Goal: Information Seeking & Learning: Learn about a topic

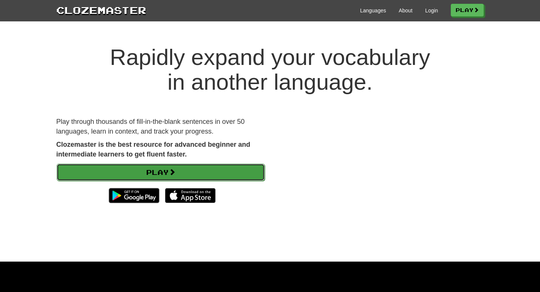
click at [205, 177] on link "Play" at bounding box center [161, 171] width 208 height 17
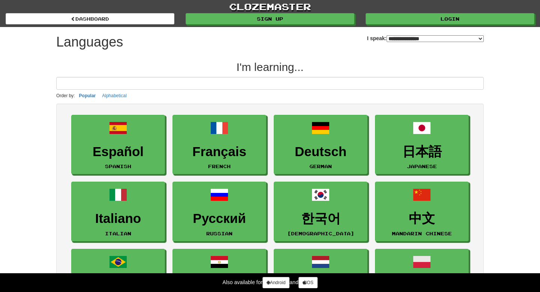
select select "*******"
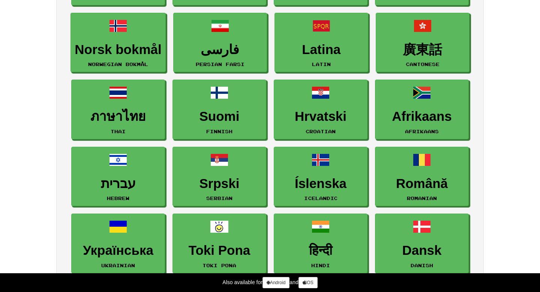
scroll to position [373, 0]
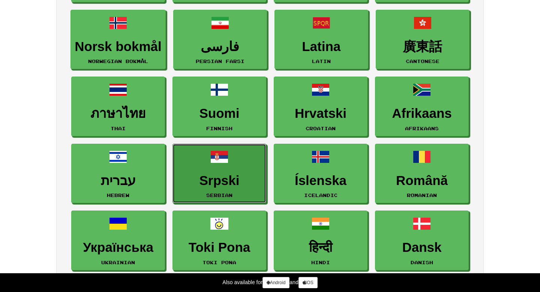
click at [205, 177] on h3 "Srpski" at bounding box center [219, 180] width 85 height 15
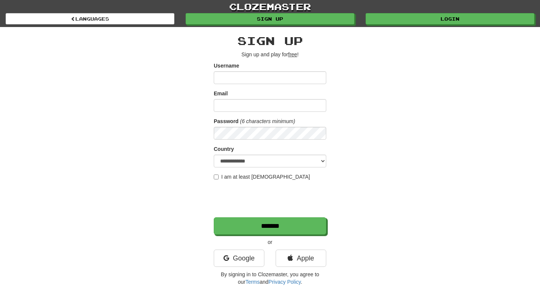
click at [237, 76] on input "Username" at bounding box center [270, 77] width 112 height 13
click at [243, 105] on input "Email" at bounding box center [270, 105] width 112 height 13
type input "**********"
select select "**"
click at [246, 78] on input "Username" at bounding box center [270, 77] width 112 height 13
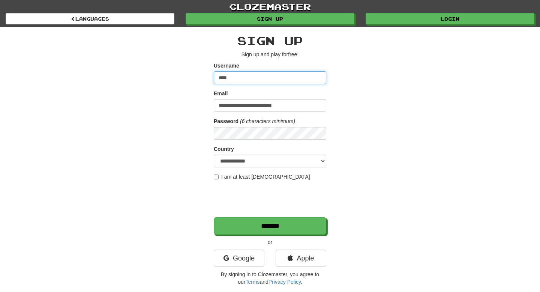
type input "****"
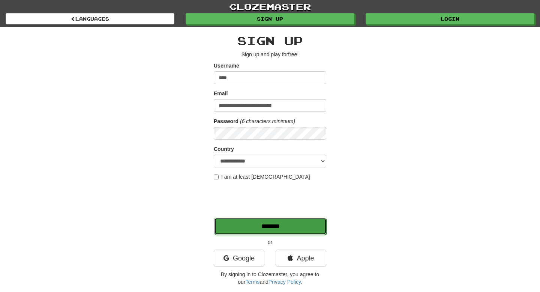
click at [253, 226] on input "*******" at bounding box center [270, 225] width 112 height 17
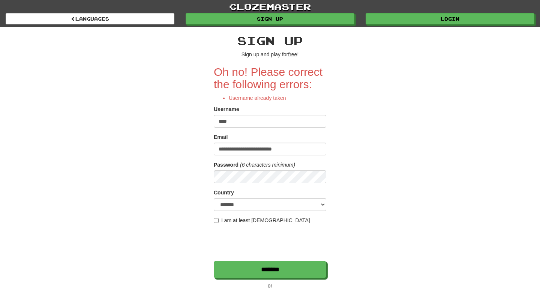
click at [247, 122] on input "****" at bounding box center [270, 121] width 112 height 13
type input "*******"
click at [214, 261] on input "*******" at bounding box center [270, 269] width 112 height 17
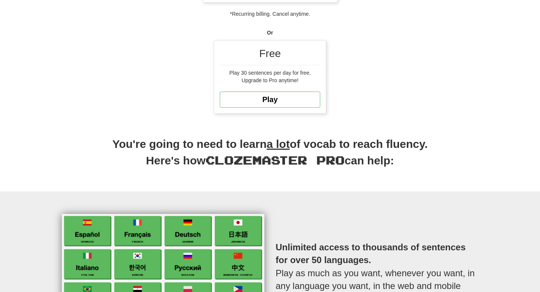
scroll to position [226, 0]
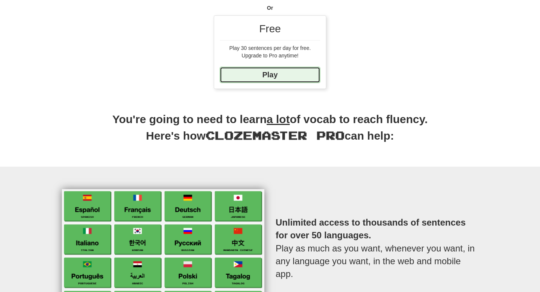
click at [270, 72] on link "Play" at bounding box center [270, 75] width 100 height 16
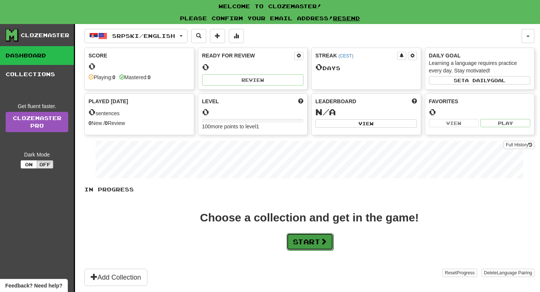
click at [299, 239] on button "Start" at bounding box center [309, 241] width 47 height 17
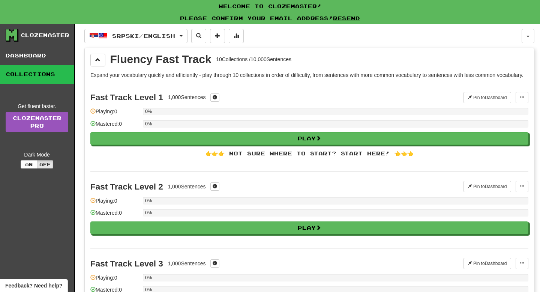
click at [253, 115] on div "0%" at bounding box center [335, 111] width 385 height 7
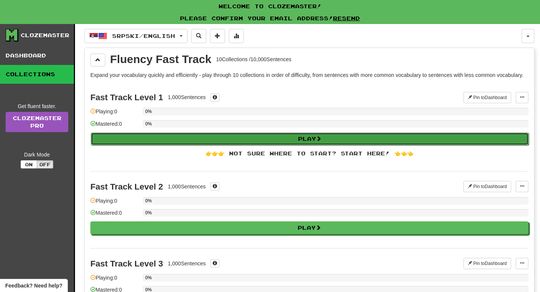
click at [262, 144] on button "Play" at bounding box center [310, 138] width 438 height 13
select select "**"
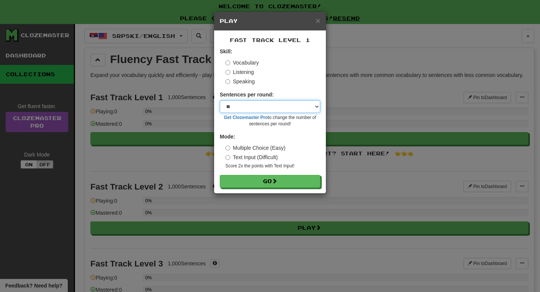
click at [254, 106] on select "* ** ** ** ** ** *** ********" at bounding box center [270, 106] width 100 height 13
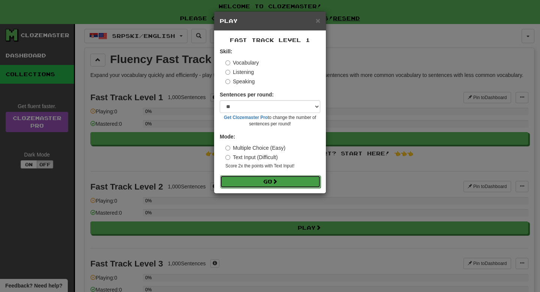
click at [269, 184] on button "Go" at bounding box center [270, 181] width 100 height 13
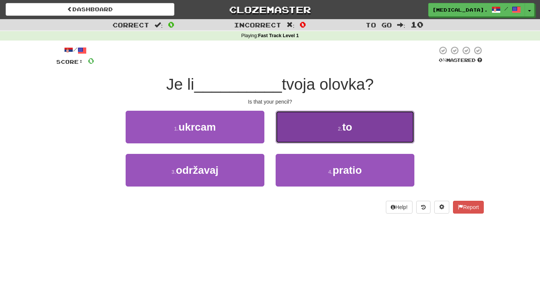
click at [312, 120] on button "2 . to" at bounding box center [345, 127] width 139 height 33
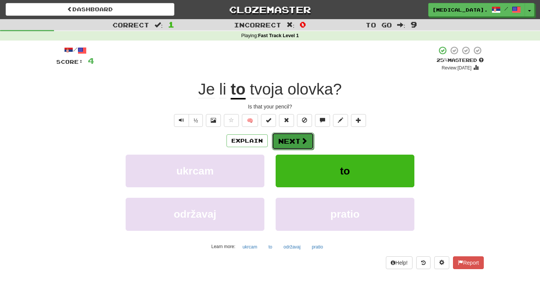
click at [308, 139] on button "Next" at bounding box center [293, 140] width 42 height 17
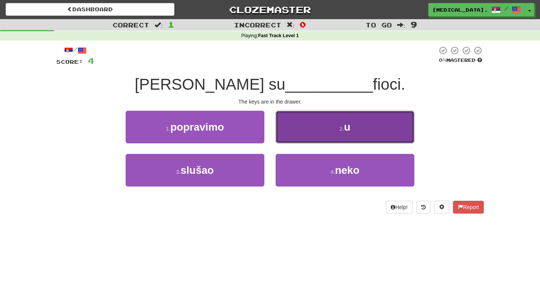
click at [314, 130] on button "2 . u" at bounding box center [345, 127] width 139 height 33
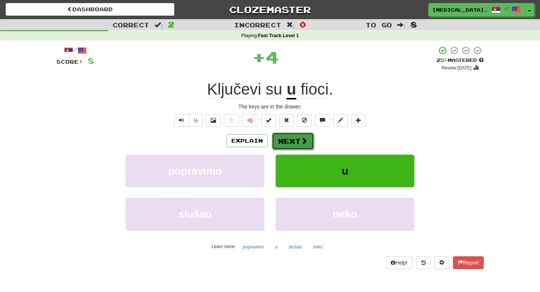
click at [295, 138] on button "Next" at bounding box center [293, 140] width 42 height 17
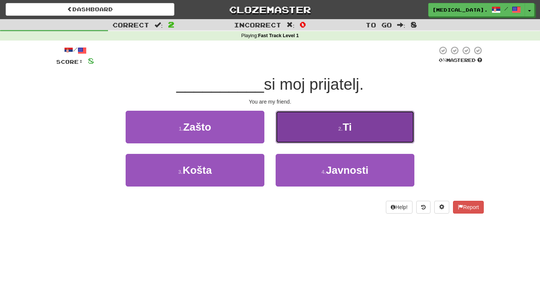
click at [318, 129] on button "2 . Ti" at bounding box center [345, 127] width 139 height 33
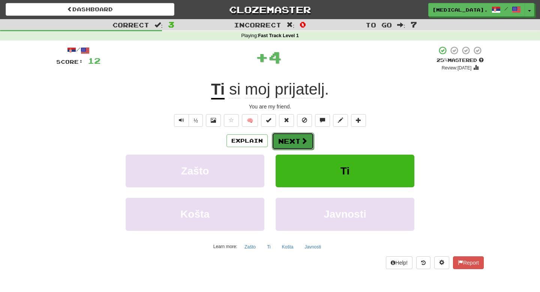
click at [301, 139] on span at bounding box center [304, 140] width 7 height 7
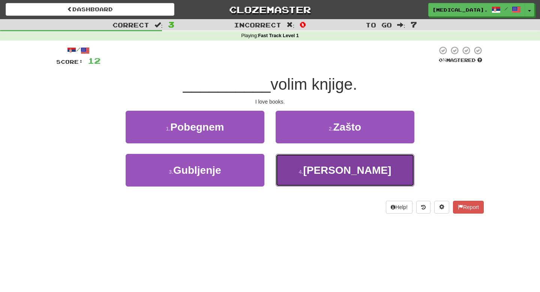
click at [307, 176] on button "4 . Ja" at bounding box center [345, 170] width 139 height 33
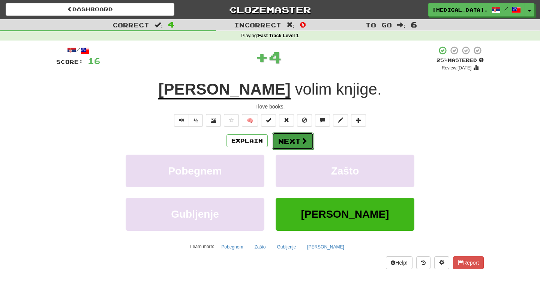
click at [298, 142] on button "Next" at bounding box center [293, 140] width 42 height 17
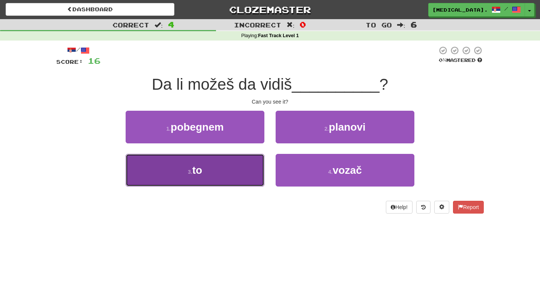
click at [259, 165] on button "3 . to" at bounding box center [195, 170] width 139 height 33
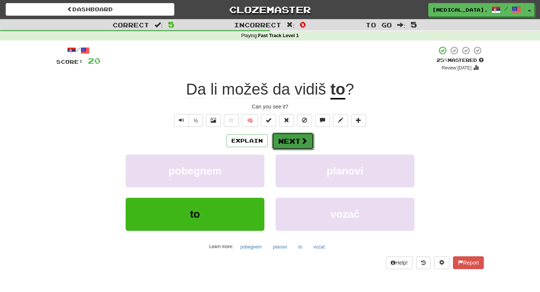
click at [289, 144] on button "Next" at bounding box center [293, 140] width 42 height 17
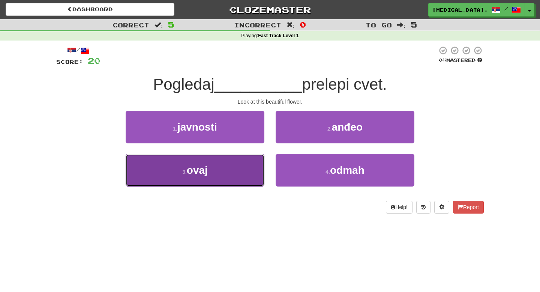
click at [239, 173] on button "3 . ovaj" at bounding box center [195, 170] width 139 height 33
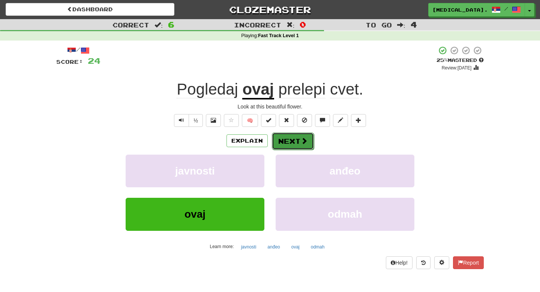
click at [294, 139] on button "Next" at bounding box center [293, 140] width 42 height 17
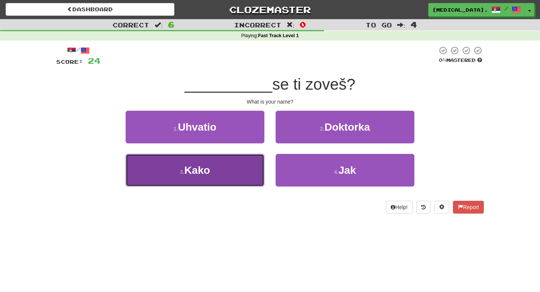
click at [237, 171] on button "3 . Kako" at bounding box center [195, 170] width 139 height 33
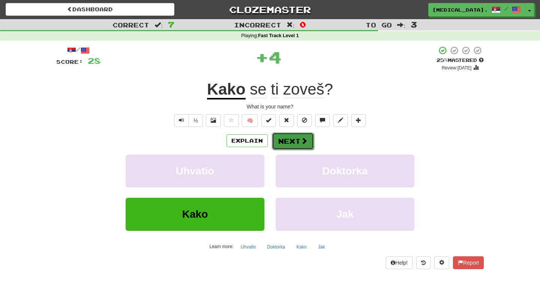
click at [292, 141] on button "Next" at bounding box center [293, 140] width 42 height 17
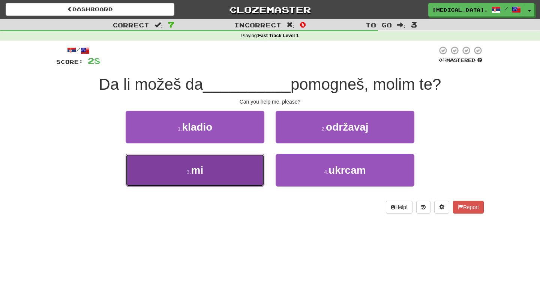
click at [237, 177] on button "3 . mi" at bounding box center [195, 170] width 139 height 33
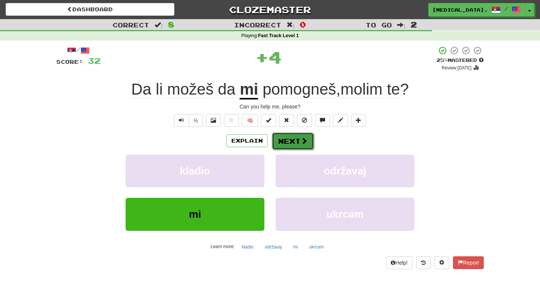
click at [290, 139] on button "Next" at bounding box center [293, 140] width 42 height 17
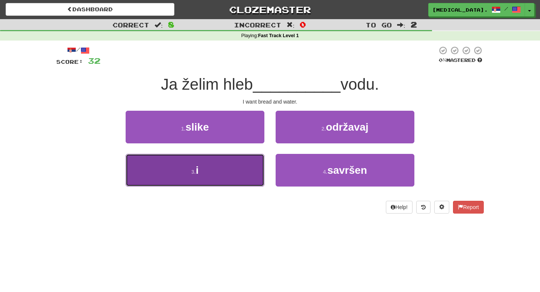
click at [245, 176] on button "3 . i" at bounding box center [195, 170] width 139 height 33
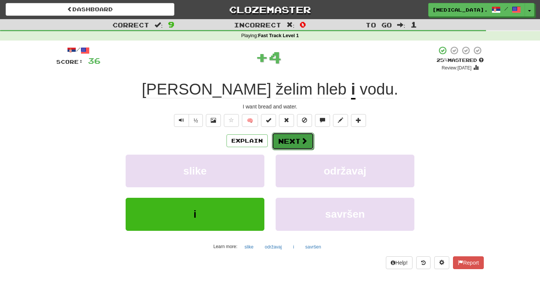
click at [284, 142] on button "Next" at bounding box center [293, 140] width 42 height 17
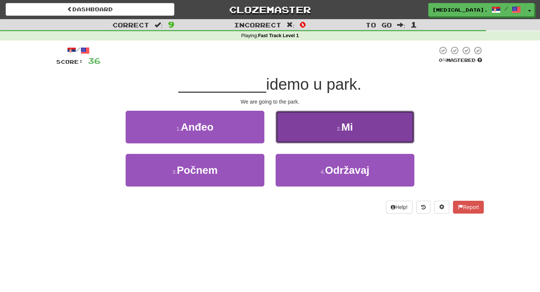
click at [307, 134] on button "2 . Mi" at bounding box center [345, 127] width 139 height 33
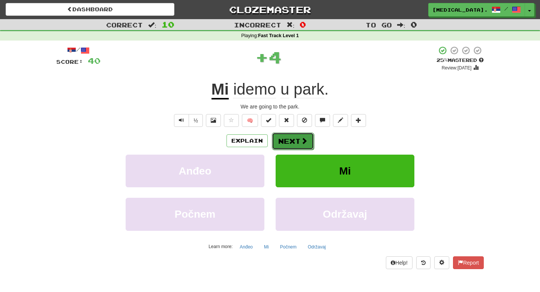
click at [297, 141] on button "Next" at bounding box center [293, 140] width 42 height 17
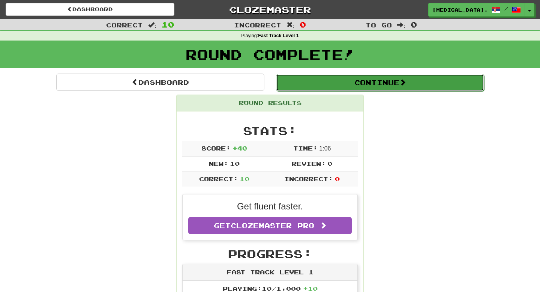
click at [322, 79] on button "Continue" at bounding box center [380, 82] width 208 height 17
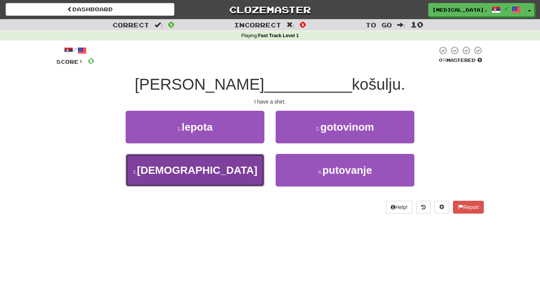
click at [247, 173] on button "3 . [DEMOGRAPHIC_DATA]" at bounding box center [195, 170] width 139 height 33
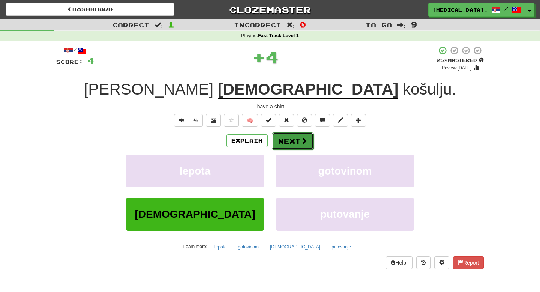
click at [286, 143] on button "Next" at bounding box center [293, 140] width 42 height 17
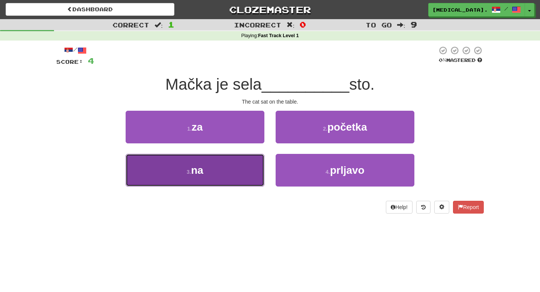
click at [230, 171] on button "3 . na" at bounding box center [195, 170] width 139 height 33
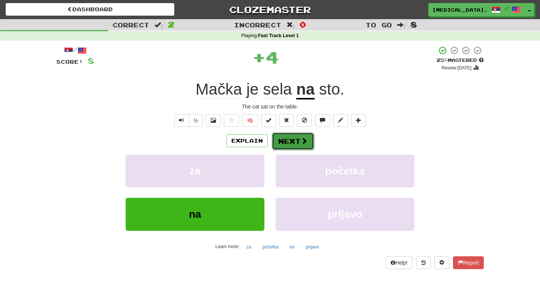
click at [290, 141] on button "Next" at bounding box center [293, 140] width 42 height 17
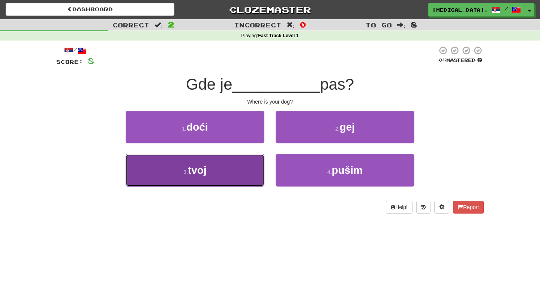
click at [241, 165] on button "3 . tvoj" at bounding box center [195, 170] width 139 height 33
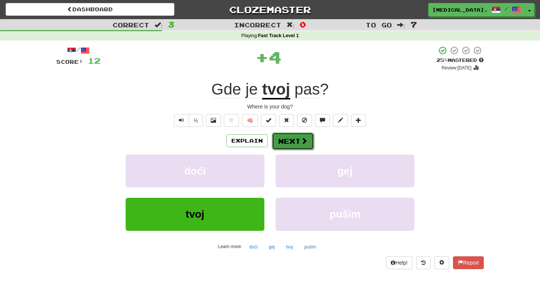
click at [292, 141] on button "Next" at bounding box center [293, 140] width 42 height 17
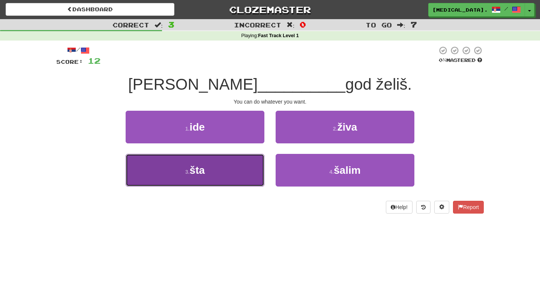
click at [246, 171] on button "3 . šta" at bounding box center [195, 170] width 139 height 33
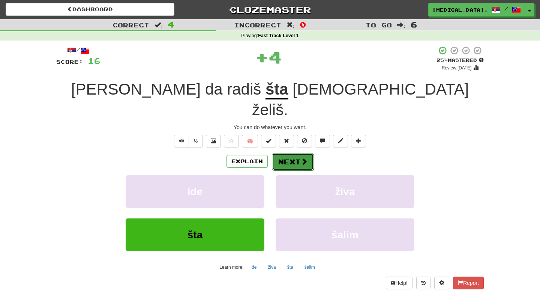
click at [294, 153] on button "Next" at bounding box center [293, 161] width 42 height 17
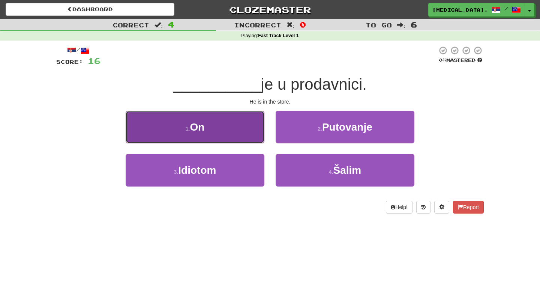
click at [249, 129] on button "1 . On" at bounding box center [195, 127] width 139 height 33
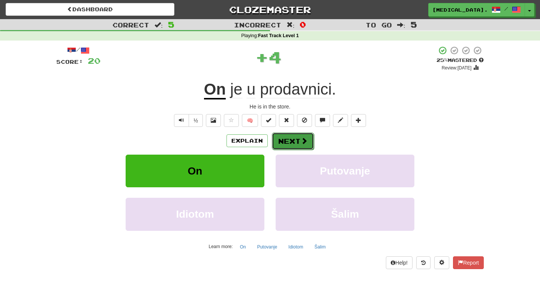
click at [290, 138] on button "Next" at bounding box center [293, 140] width 42 height 17
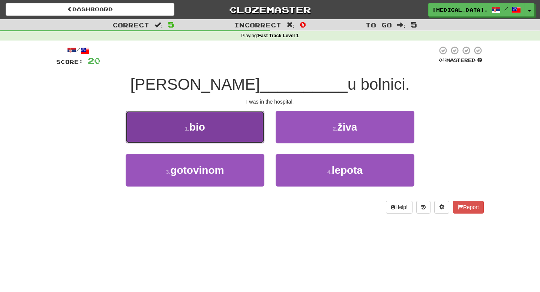
click at [255, 138] on button "1 . bio" at bounding box center [195, 127] width 139 height 33
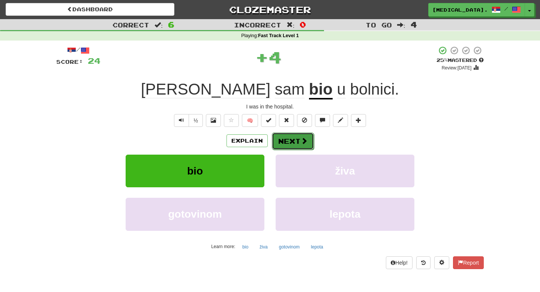
click at [297, 140] on button "Next" at bounding box center [293, 140] width 42 height 17
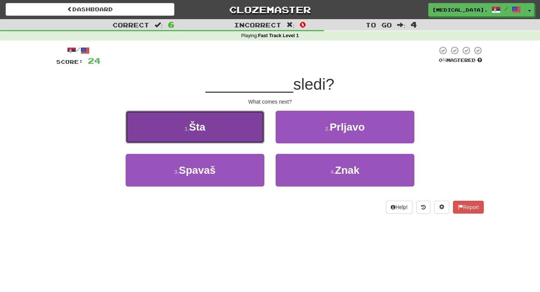
click at [255, 123] on button "1 . Šta" at bounding box center [195, 127] width 139 height 33
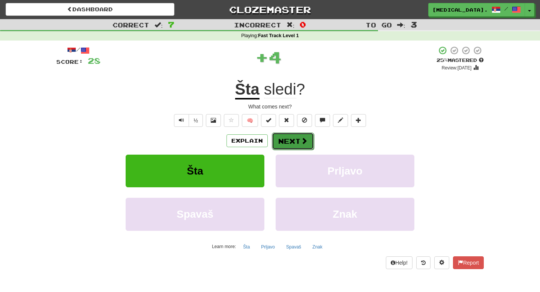
click at [304, 138] on span at bounding box center [304, 140] width 7 height 7
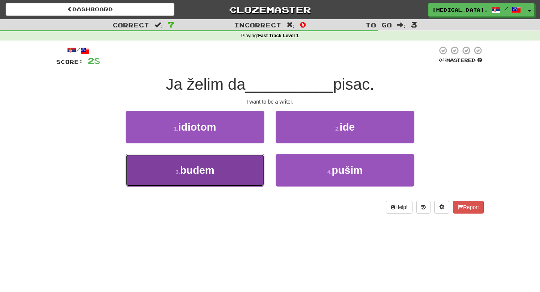
click at [253, 156] on button "3 . budem" at bounding box center [195, 170] width 139 height 33
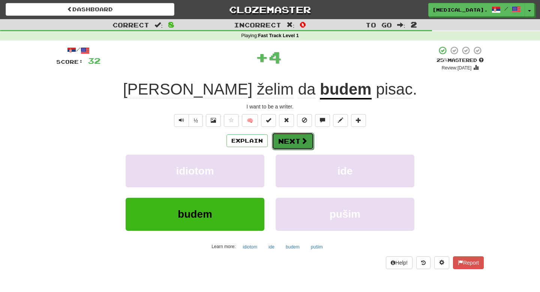
click at [286, 140] on button "Next" at bounding box center [293, 140] width 42 height 17
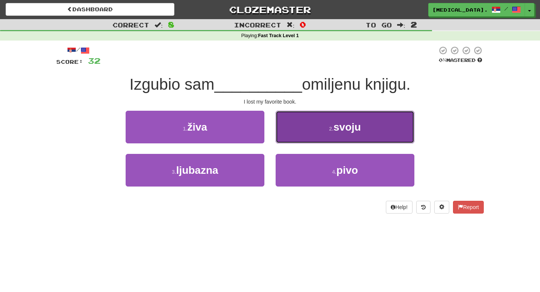
click at [314, 136] on button "2 . svoju" at bounding box center [345, 127] width 139 height 33
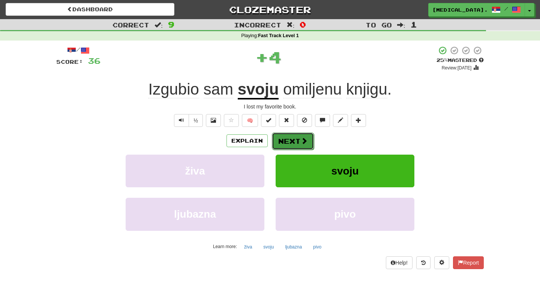
click at [295, 140] on button "Next" at bounding box center [293, 140] width 42 height 17
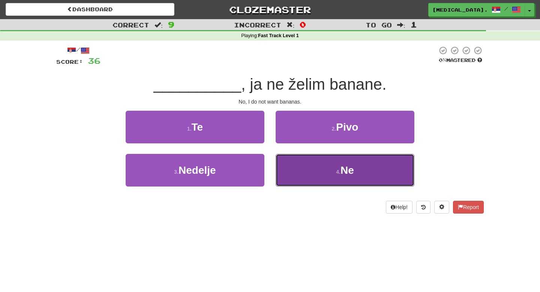
click at [321, 169] on button "4 . Ne" at bounding box center [345, 170] width 139 height 33
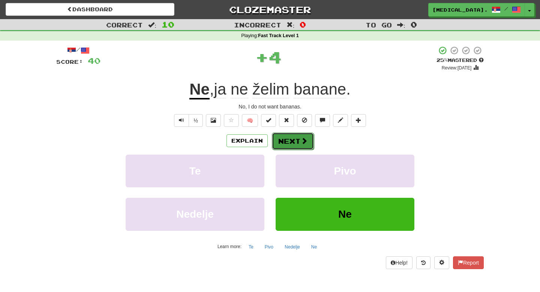
click at [292, 142] on button "Next" at bounding box center [293, 140] width 42 height 17
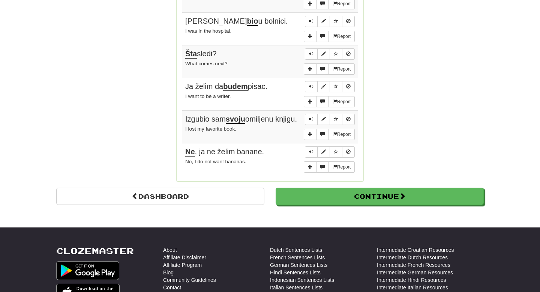
scroll to position [613, 0]
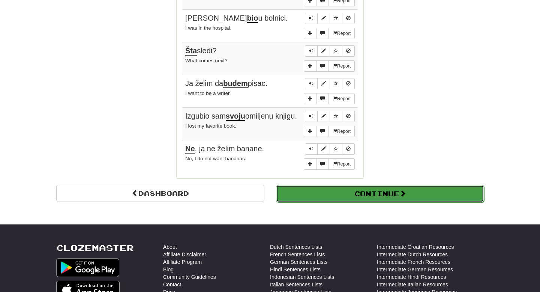
click at [301, 188] on button "Continue" at bounding box center [380, 193] width 208 height 17
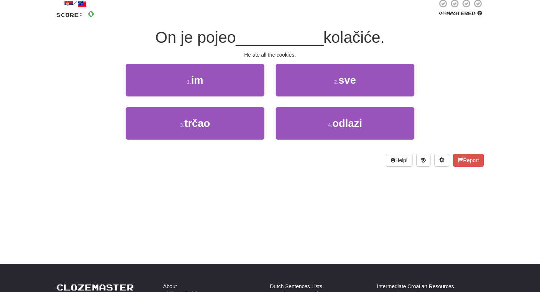
scroll to position [0, 0]
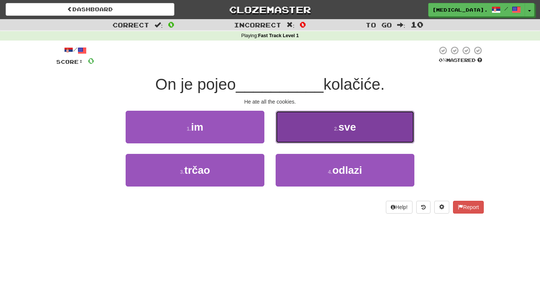
click at [338, 126] on small "2 ." at bounding box center [336, 129] width 4 height 6
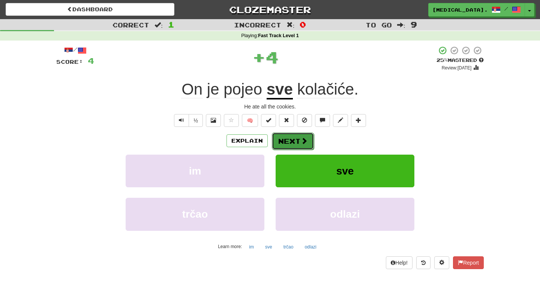
click at [306, 141] on span at bounding box center [304, 140] width 7 height 7
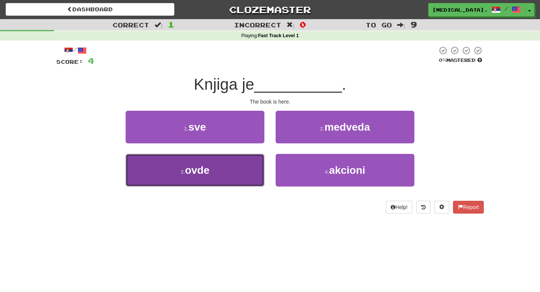
click at [241, 175] on button "3 . ovde" at bounding box center [195, 170] width 139 height 33
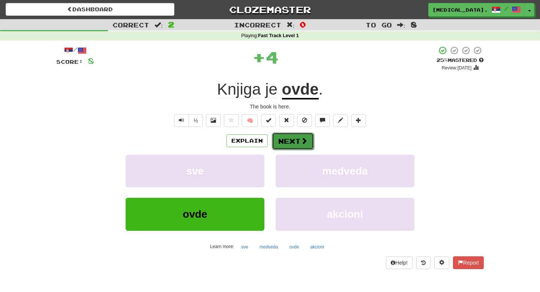
click at [291, 147] on button "Next" at bounding box center [293, 140] width 42 height 17
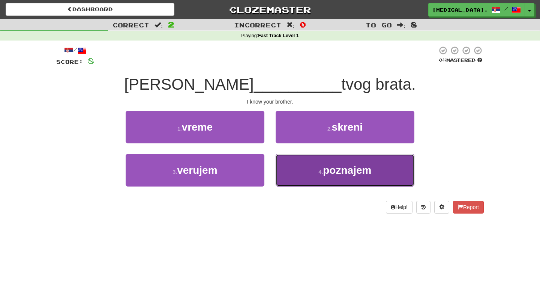
click at [307, 181] on button "4 . poznajem" at bounding box center [345, 170] width 139 height 33
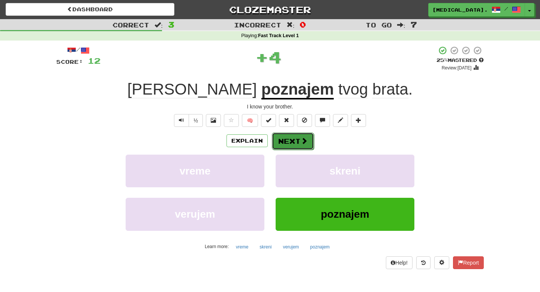
click at [297, 145] on button "Next" at bounding box center [293, 140] width 42 height 17
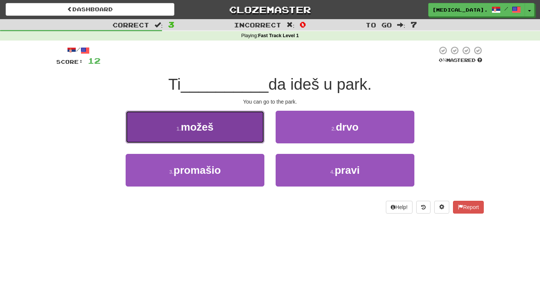
click at [261, 123] on button "1 . možeš" at bounding box center [195, 127] width 139 height 33
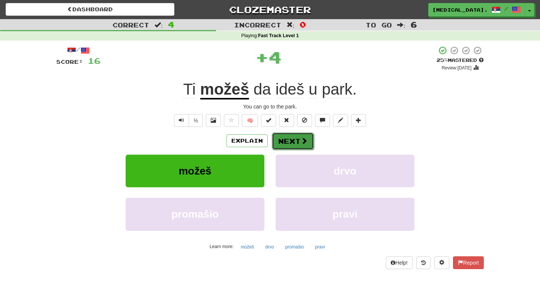
click at [285, 137] on button "Next" at bounding box center [293, 140] width 42 height 17
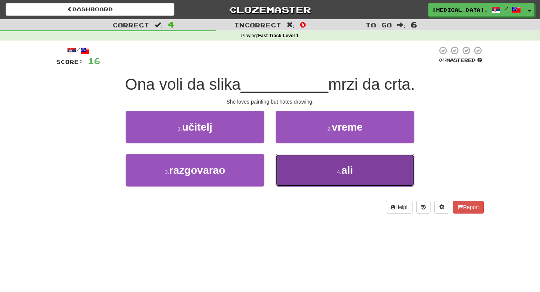
click at [350, 179] on button "4 . ali" at bounding box center [345, 170] width 139 height 33
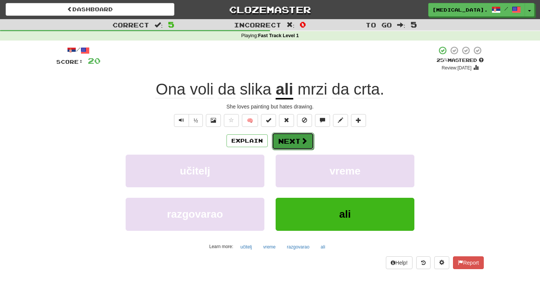
click at [304, 140] on span at bounding box center [304, 140] width 7 height 7
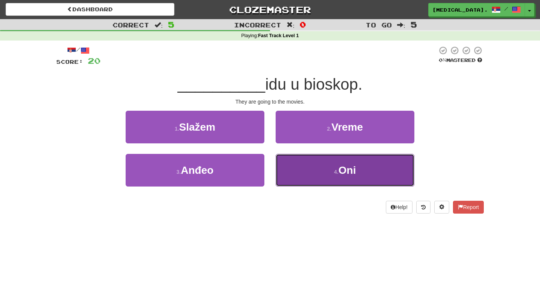
click at [318, 182] on button "4 . Oni" at bounding box center [345, 170] width 139 height 33
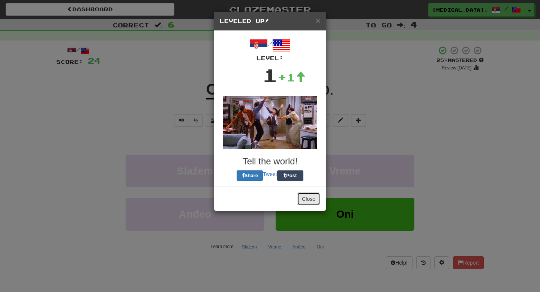
click at [309, 197] on button "Close" at bounding box center [308, 198] width 23 height 13
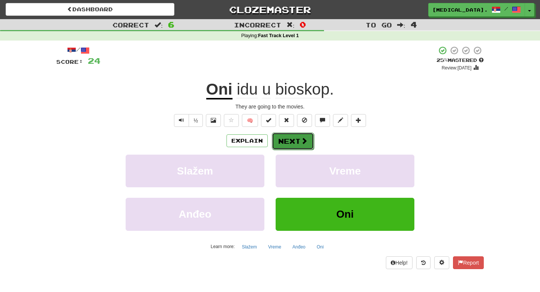
click at [293, 142] on button "Next" at bounding box center [293, 140] width 42 height 17
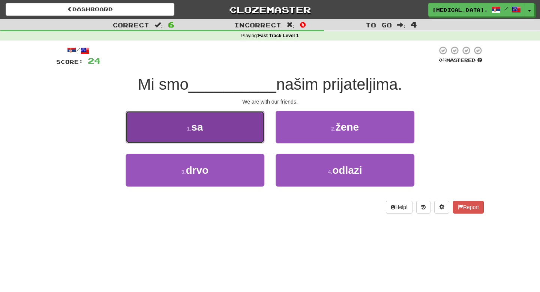
click at [246, 128] on button "1 . sa" at bounding box center [195, 127] width 139 height 33
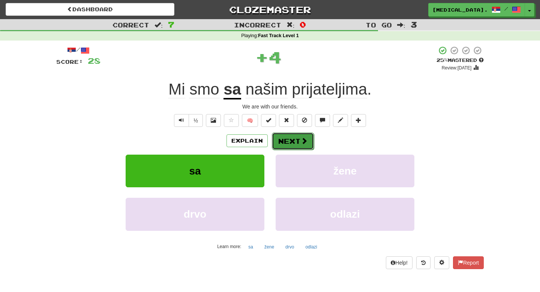
click at [295, 140] on button "Next" at bounding box center [293, 140] width 42 height 17
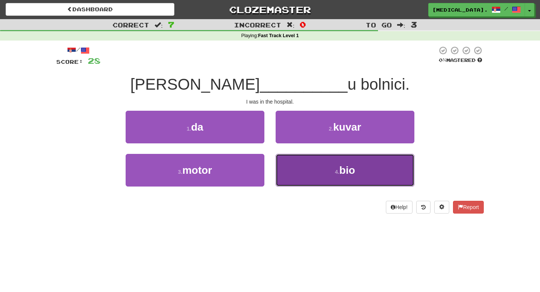
click at [308, 164] on button "4 . bio" at bounding box center [345, 170] width 139 height 33
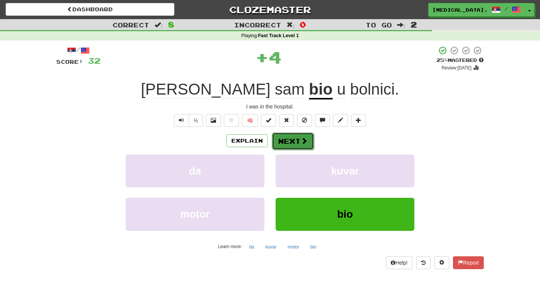
click at [290, 139] on button "Next" at bounding box center [293, 140] width 42 height 17
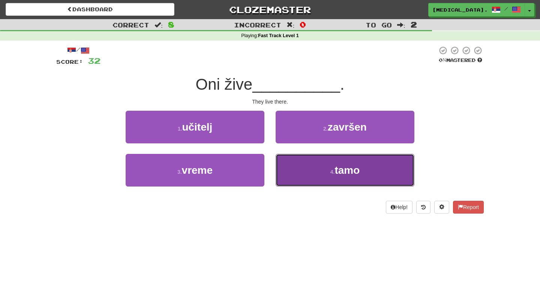
click at [310, 169] on button "4 . tamo" at bounding box center [345, 170] width 139 height 33
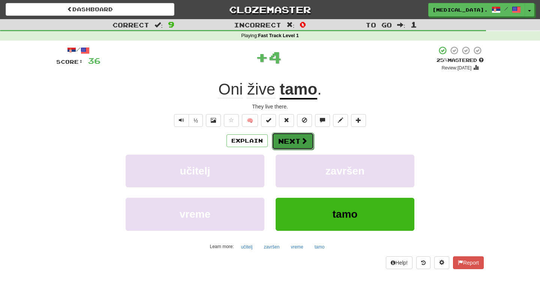
click at [298, 141] on button "Next" at bounding box center [293, 140] width 42 height 17
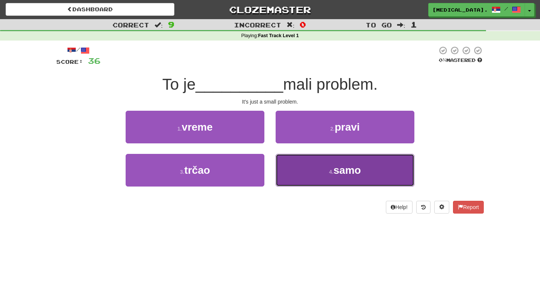
click at [327, 171] on button "4 . samo" at bounding box center [345, 170] width 139 height 33
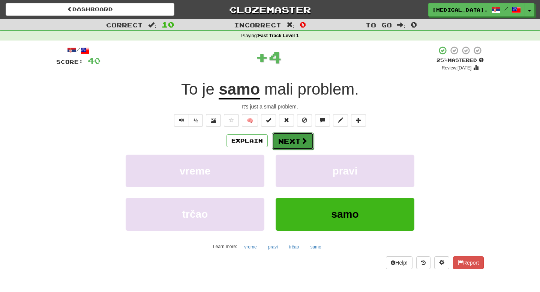
click at [295, 140] on button "Next" at bounding box center [293, 140] width 42 height 17
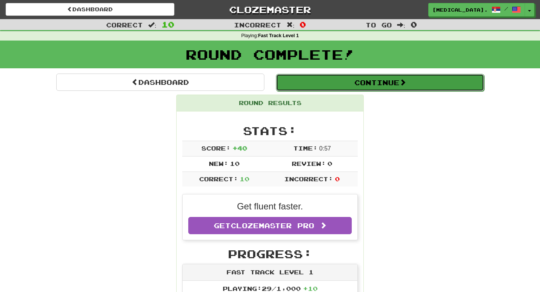
click at [314, 87] on button "Continue" at bounding box center [380, 82] width 208 height 17
